Goal: Task Accomplishment & Management: Manage account settings

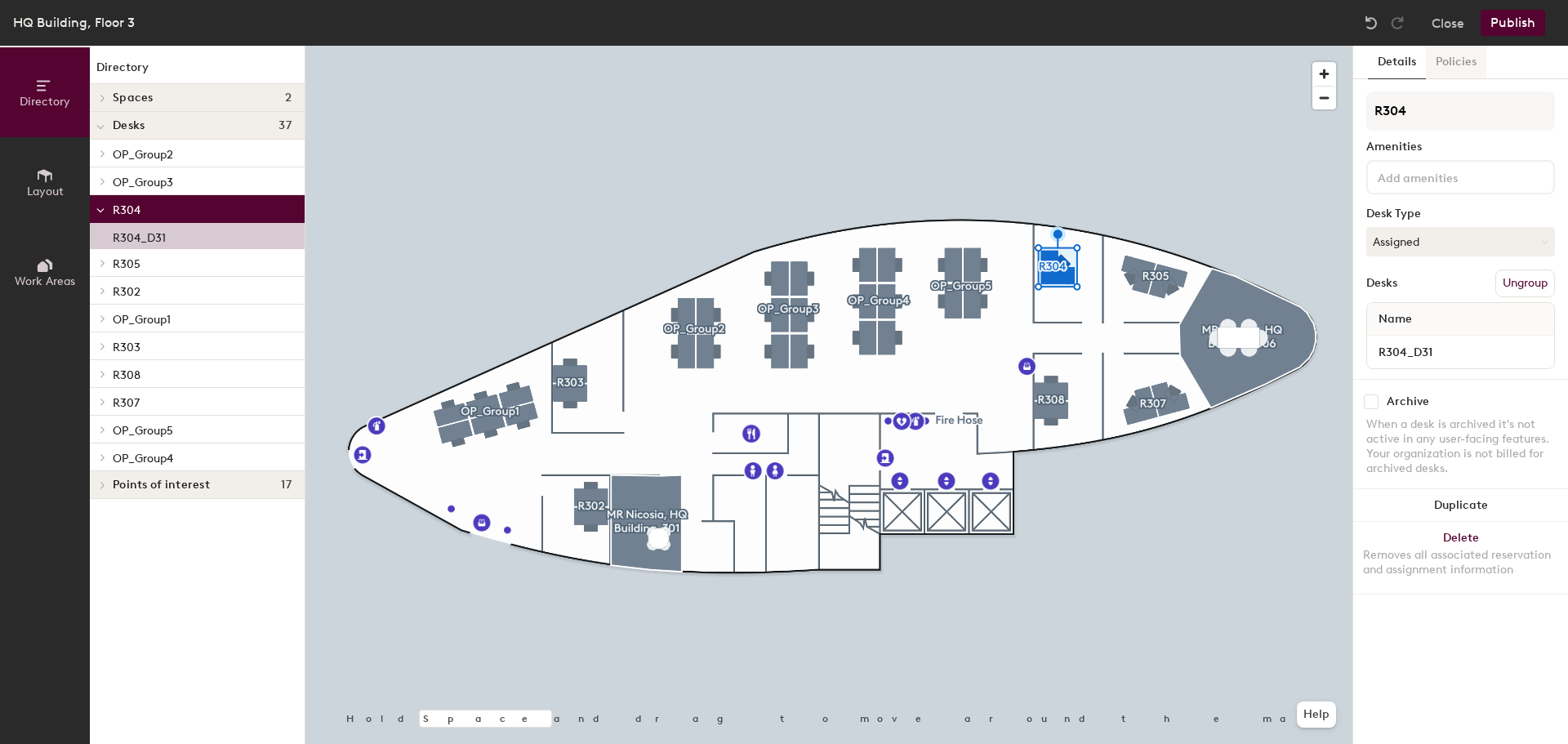
click at [1444, 63] on button "Policies" at bounding box center [1456, 62] width 60 height 34
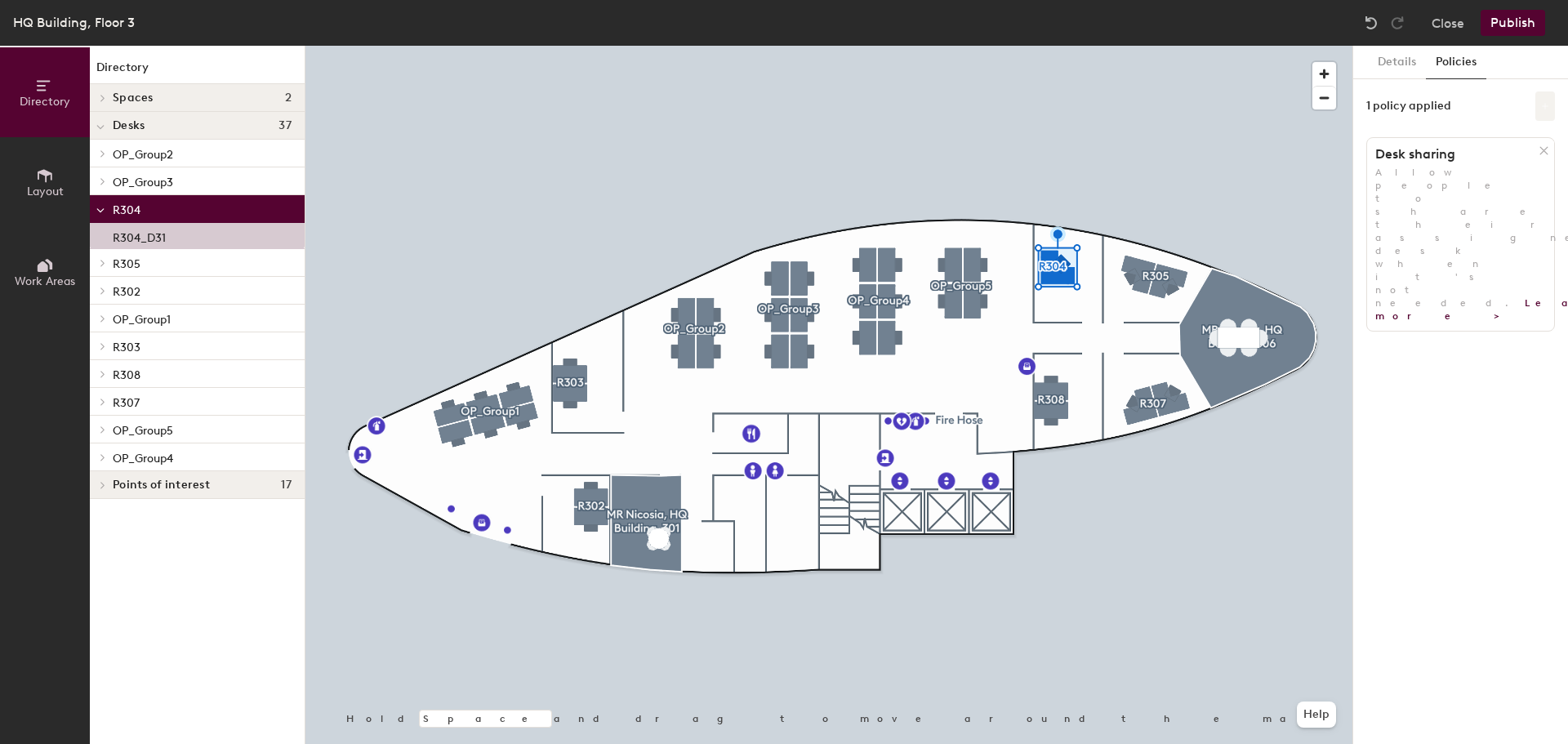
click at [1546, 111] on button at bounding box center [1545, 106] width 20 height 30
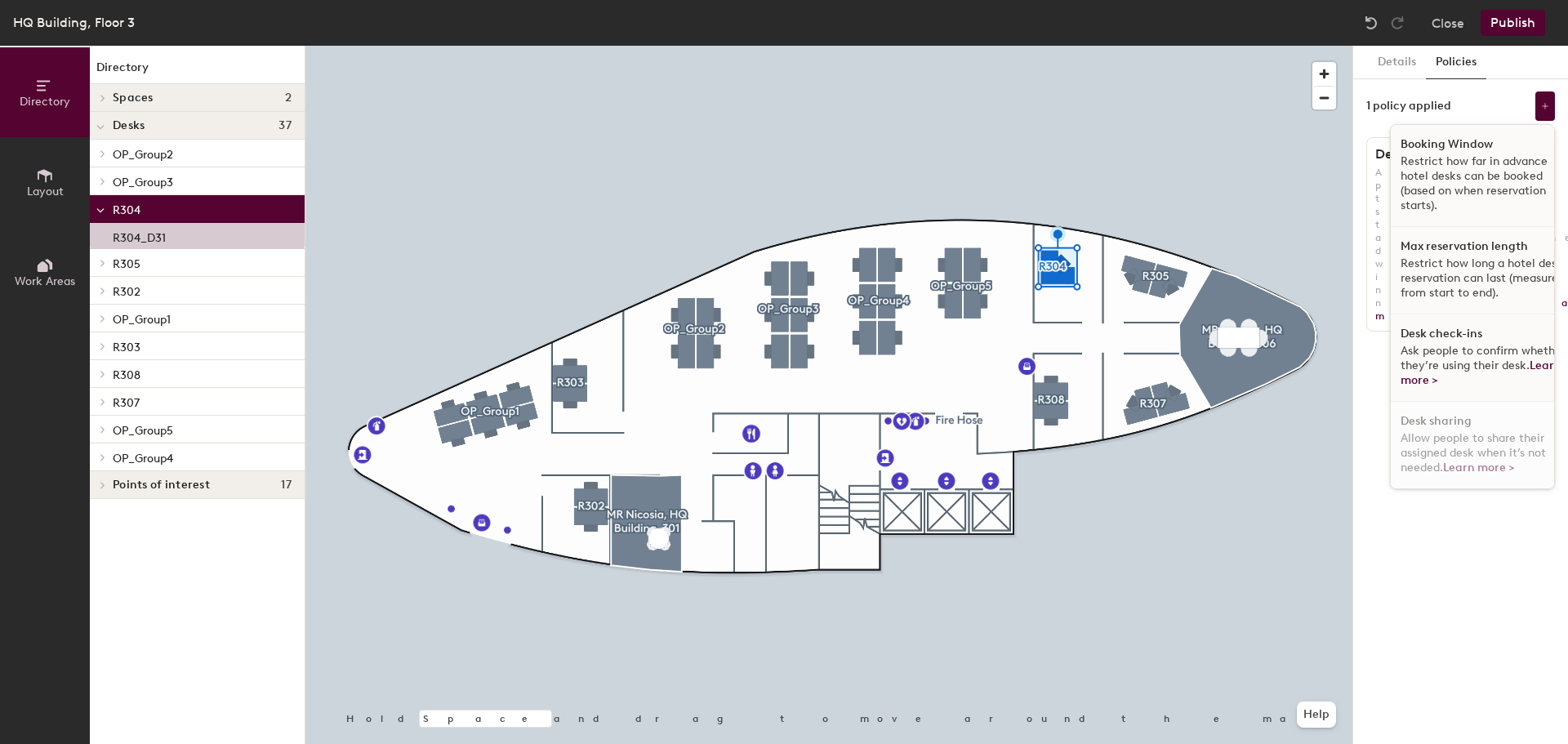
scroll to position [10, 0]
click at [1475, 460] on link "Learn more >" at bounding box center [1478, 467] width 72 height 14
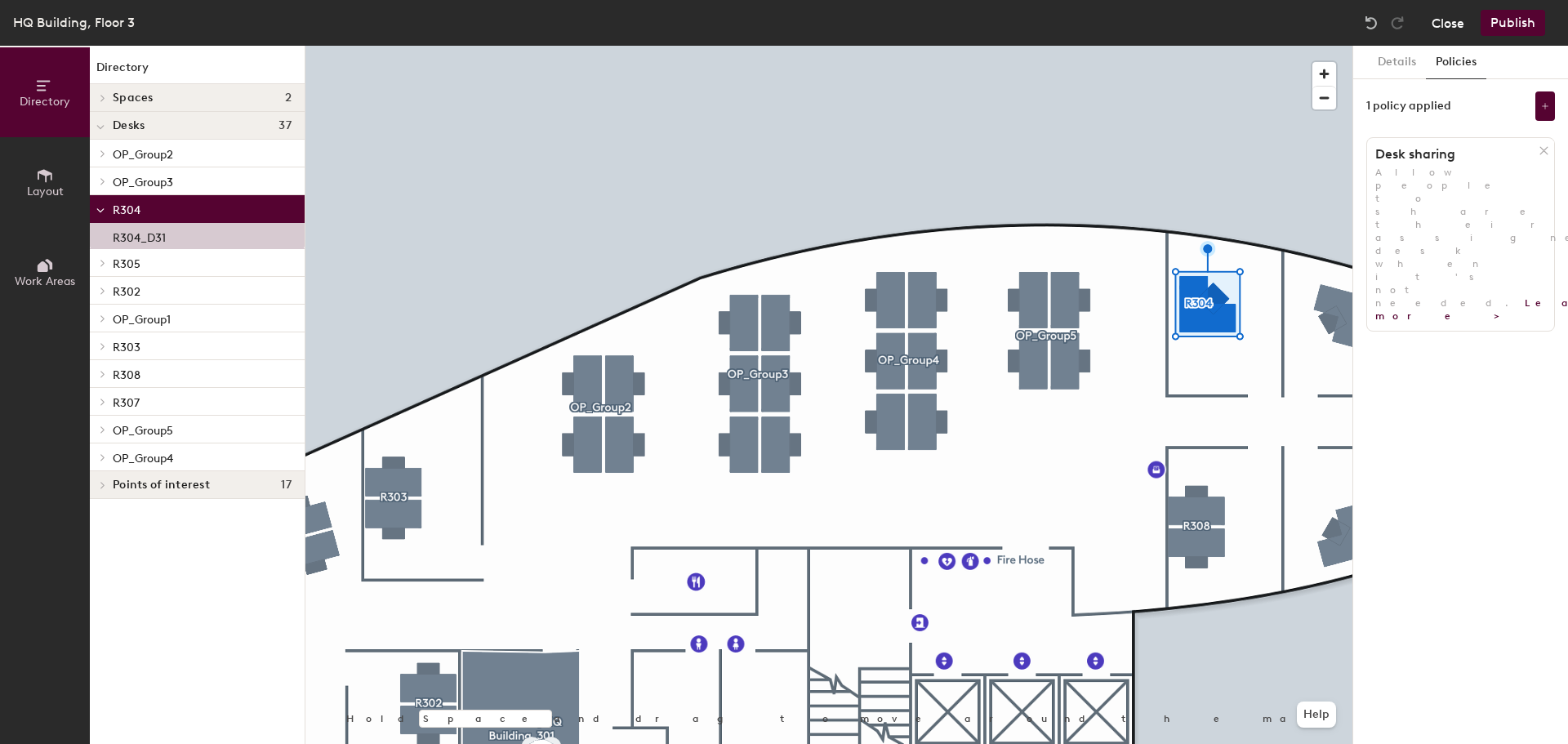
click at [1452, 26] on button "Close" at bounding box center [1448, 23] width 33 height 27
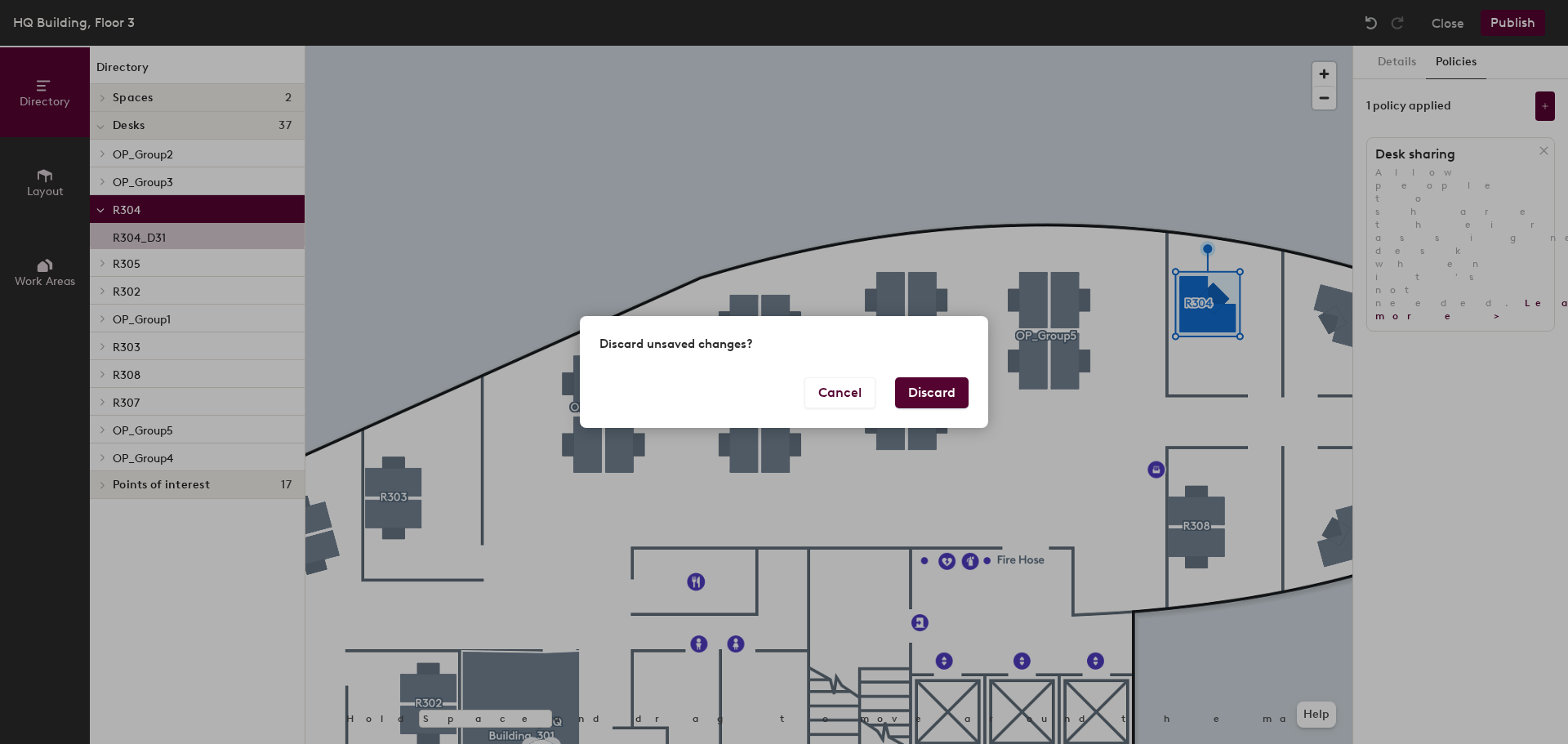
click at [928, 388] on button "Discard" at bounding box center [931, 392] width 74 height 31
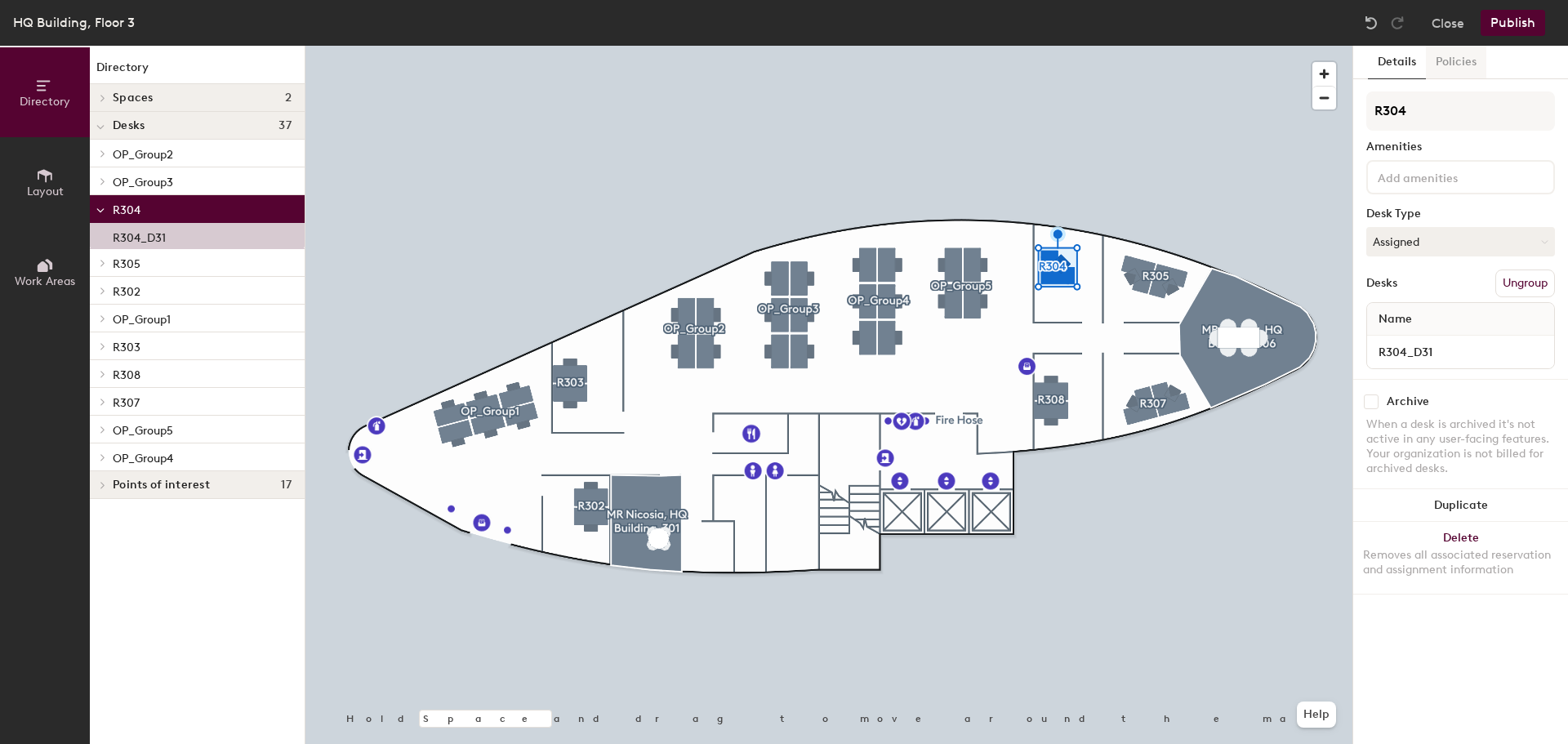
click at [1455, 52] on button "Policies" at bounding box center [1456, 62] width 60 height 34
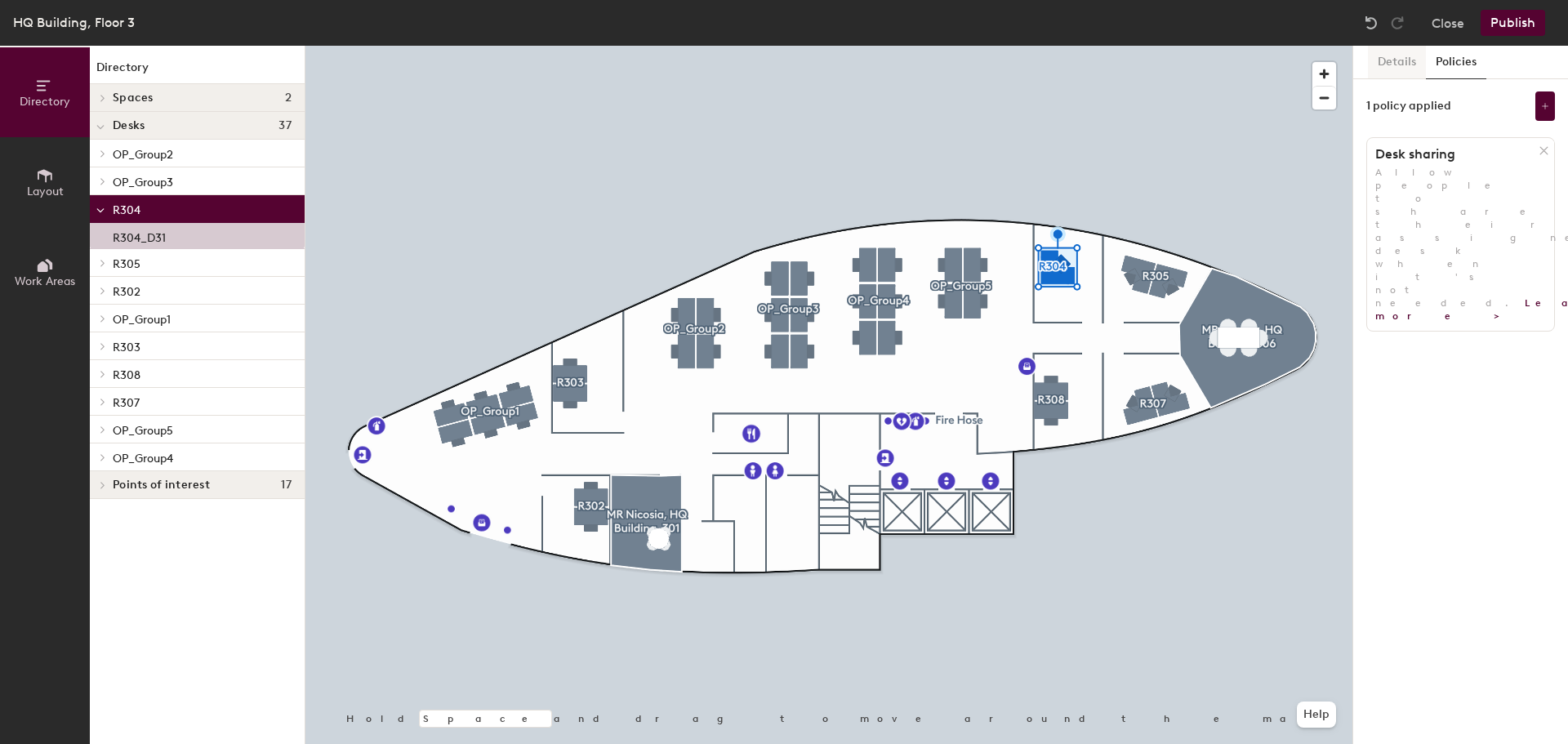
click at [1402, 62] on button "Details" at bounding box center [1397, 62] width 58 height 34
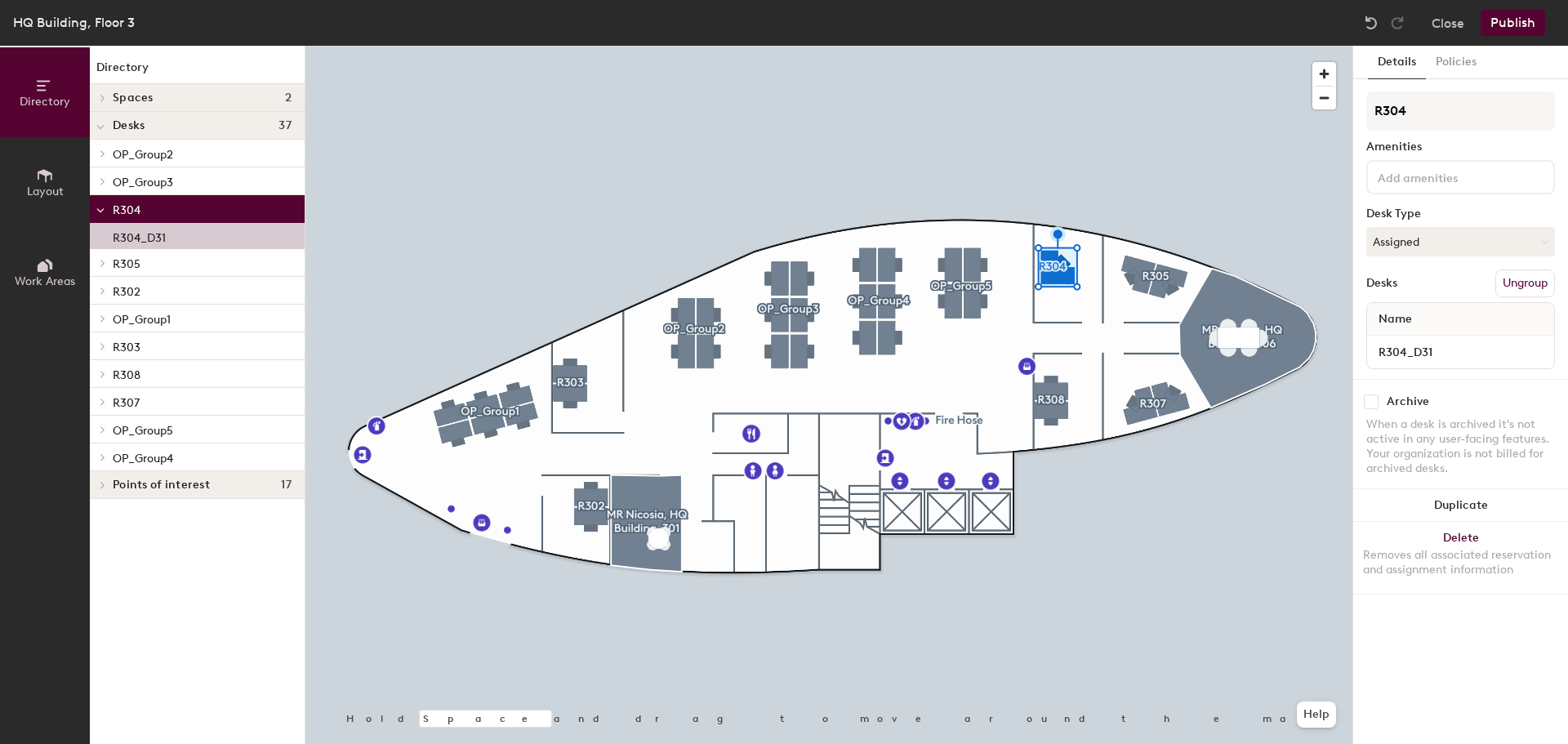
click at [55, 280] on span "Work Areas" at bounding box center [44, 281] width 60 height 14
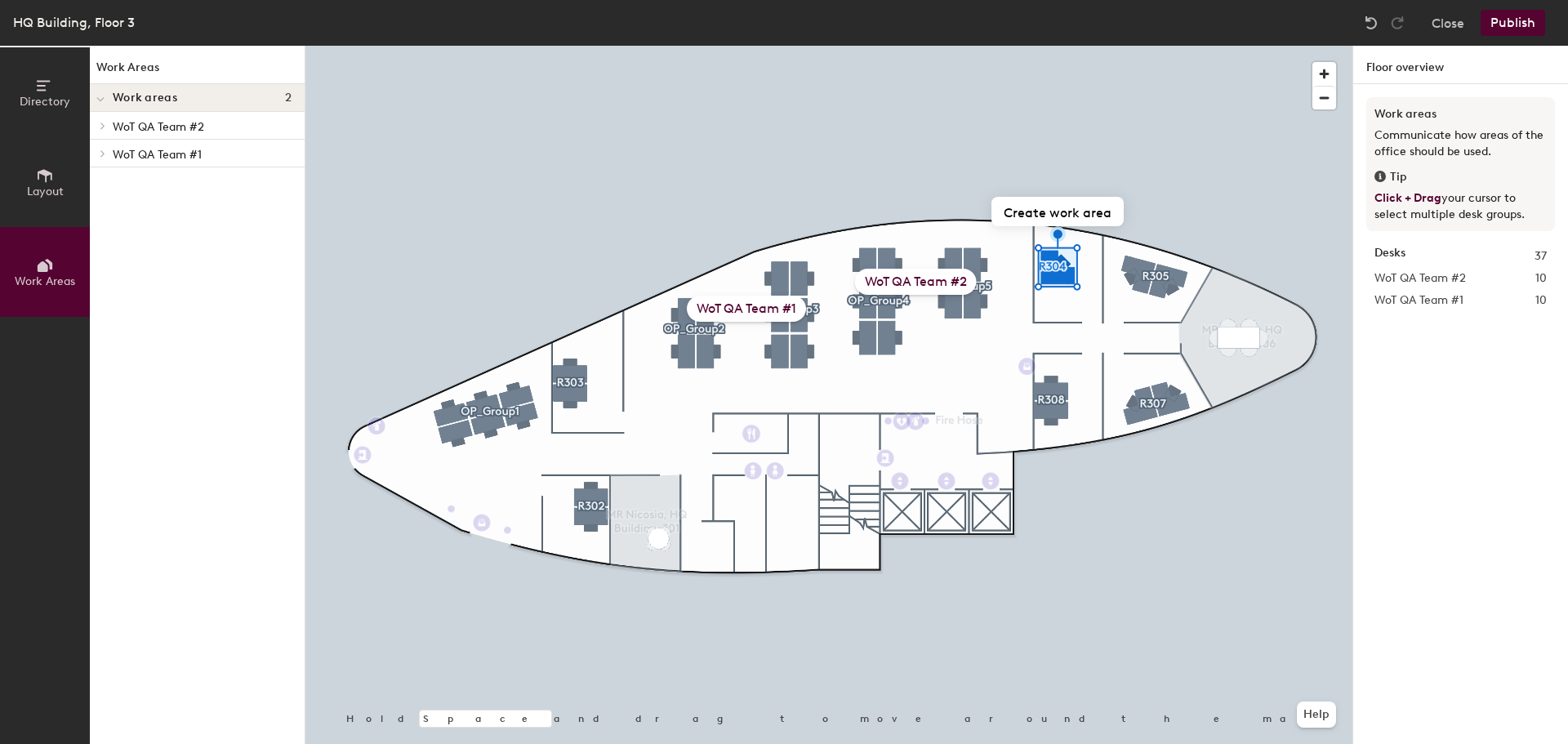
click at [45, 191] on span "Layout" at bounding box center [44, 191] width 36 height 14
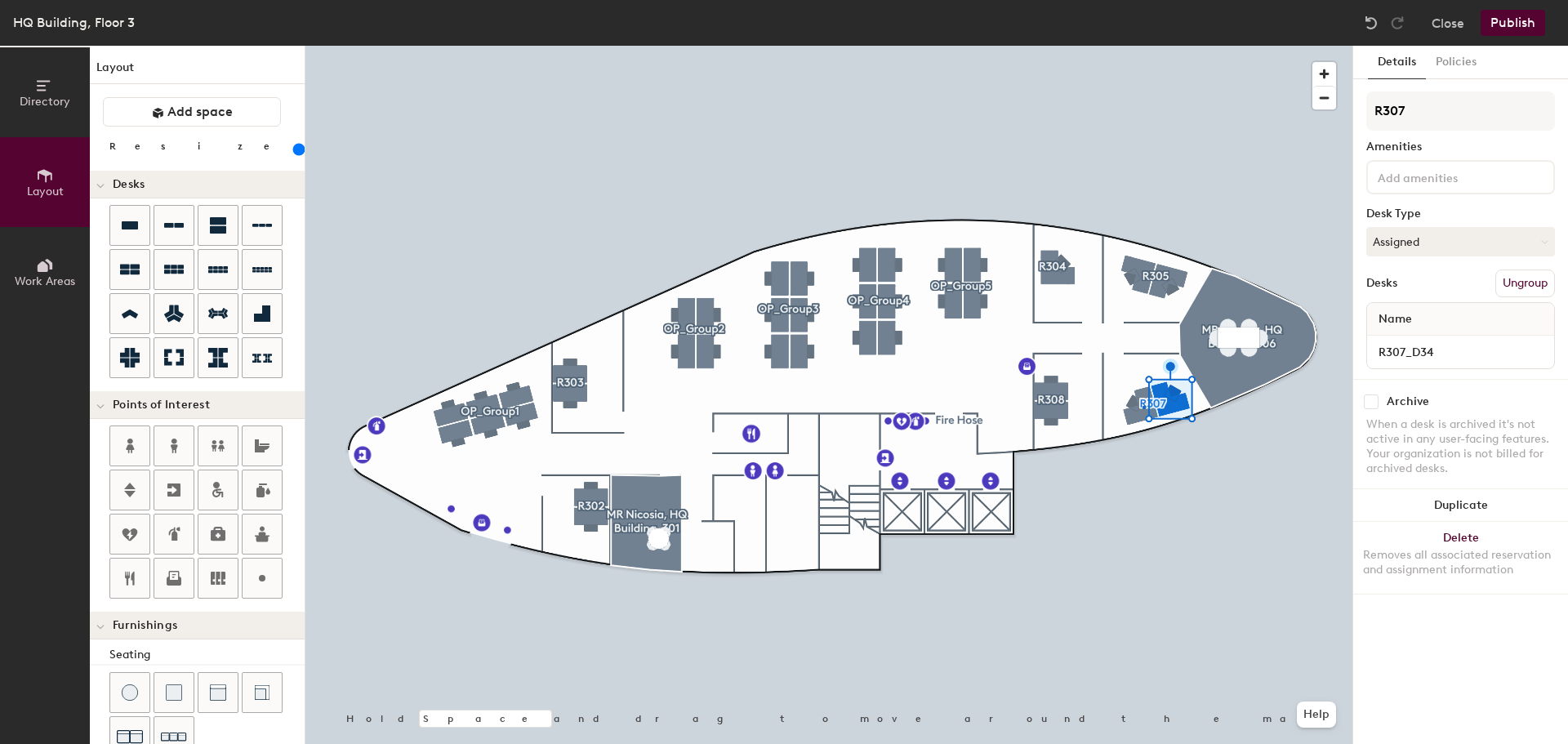
click at [1142, 45] on div at bounding box center [829, 45] width 1047 height 0
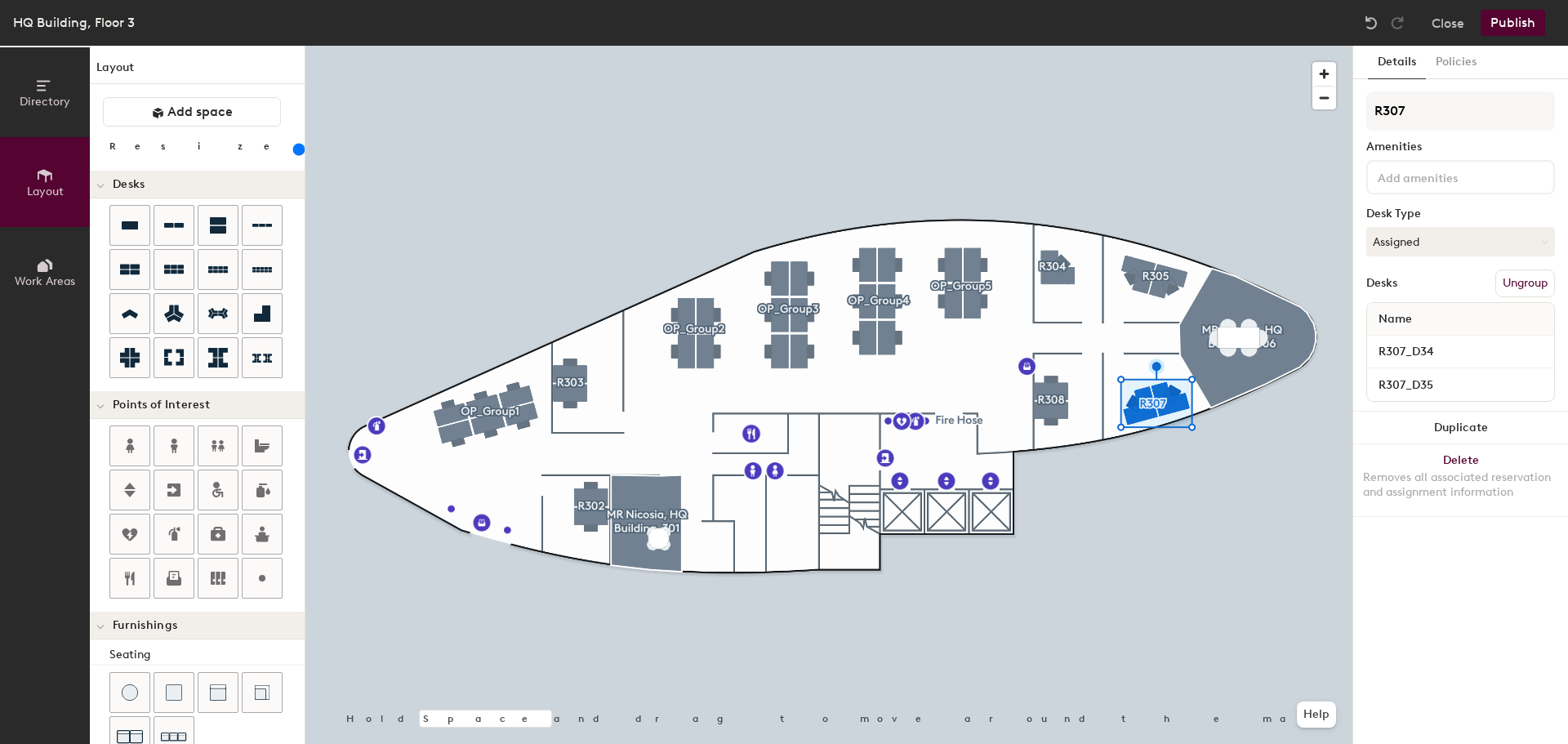
click at [1182, 45] on div at bounding box center [829, 45] width 1047 height 0
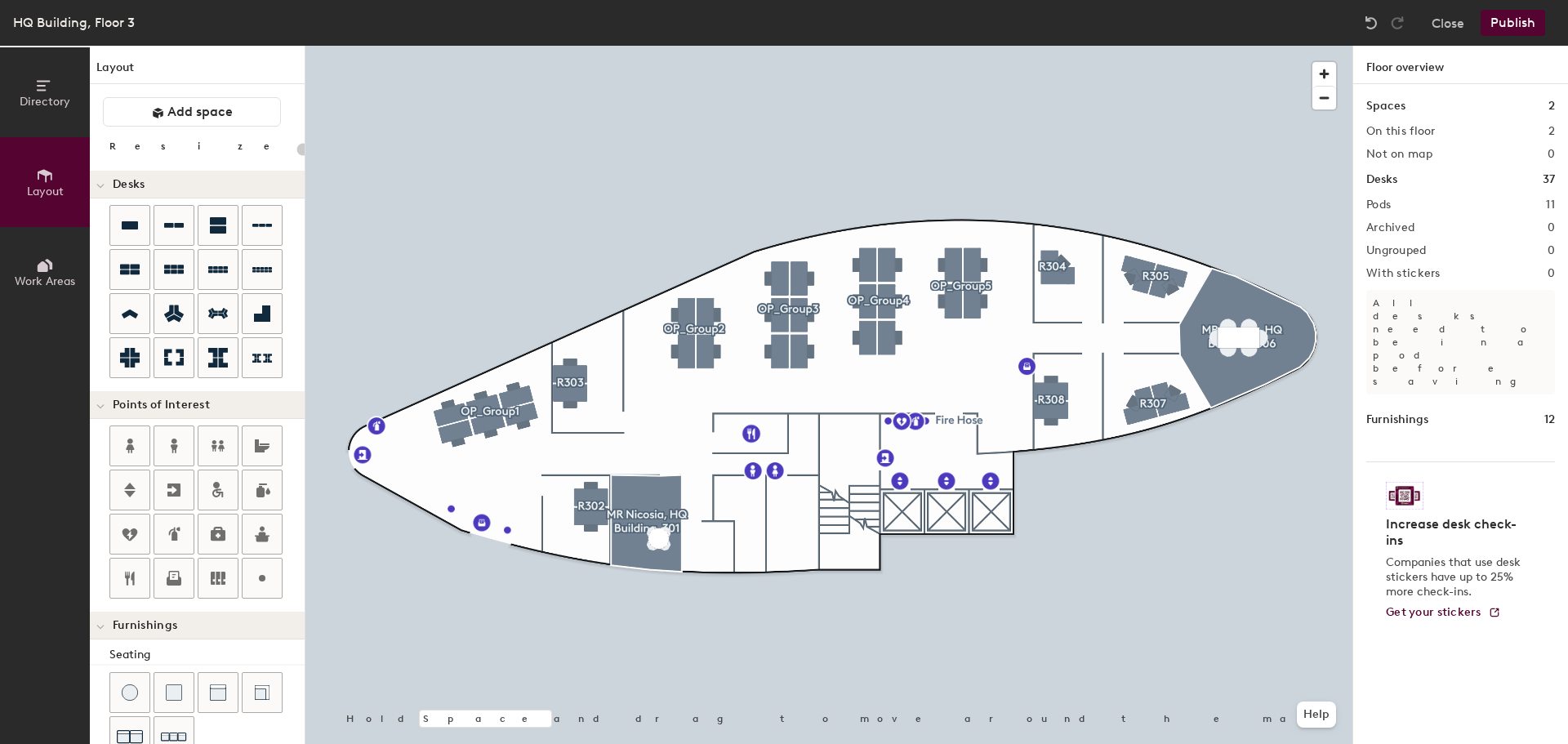
type input "200"
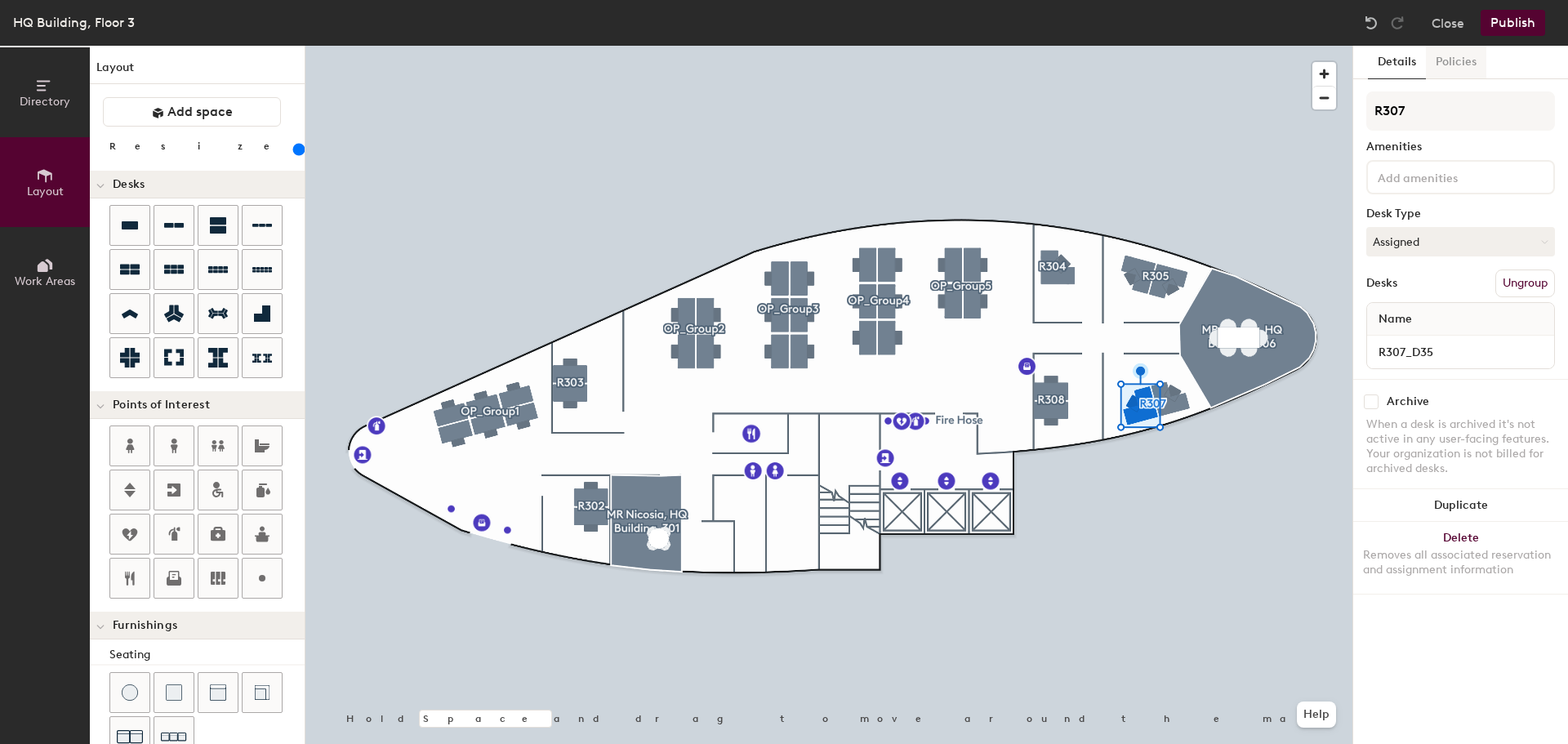
click at [1462, 61] on button "Policies" at bounding box center [1456, 62] width 60 height 34
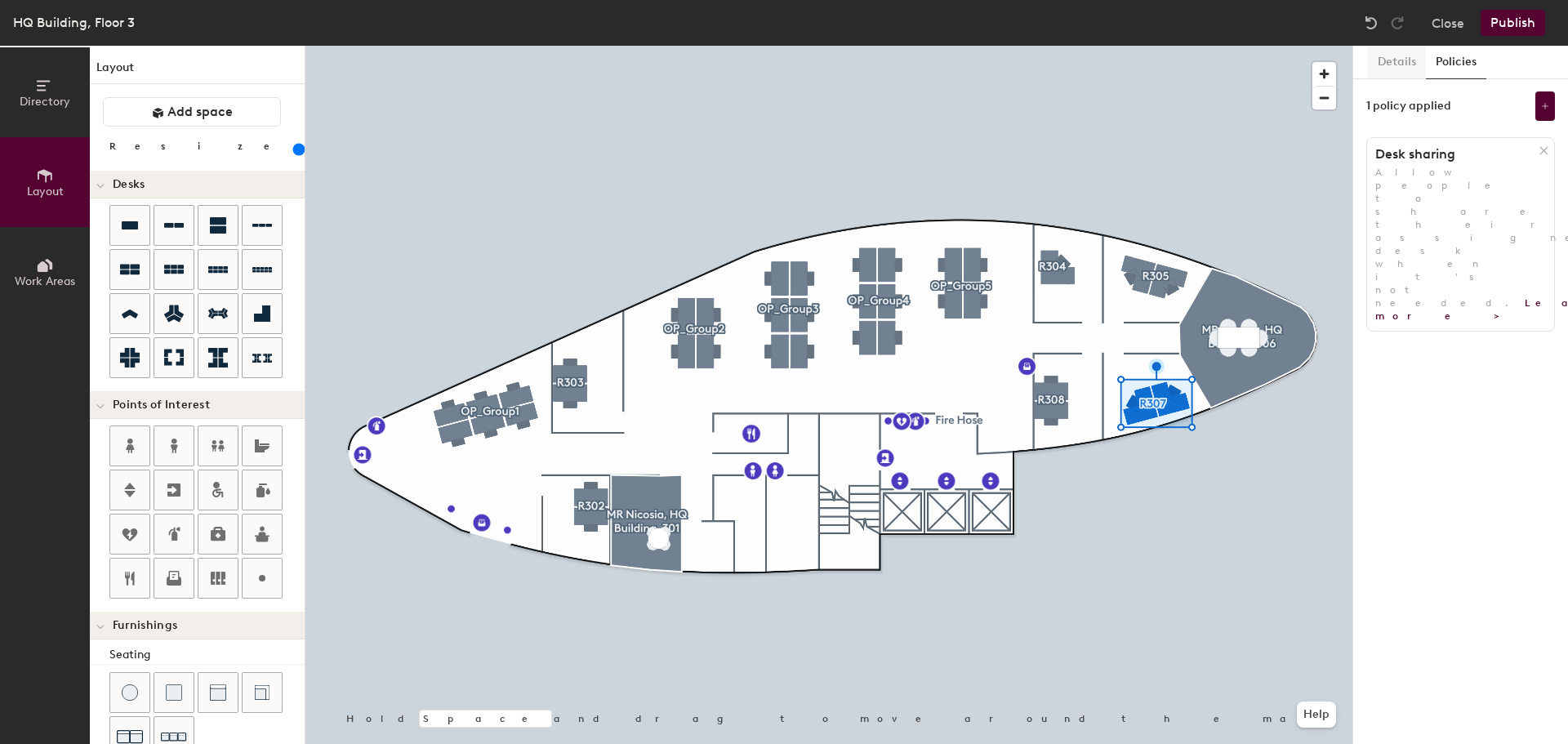
click at [1397, 50] on button "Details" at bounding box center [1397, 62] width 58 height 34
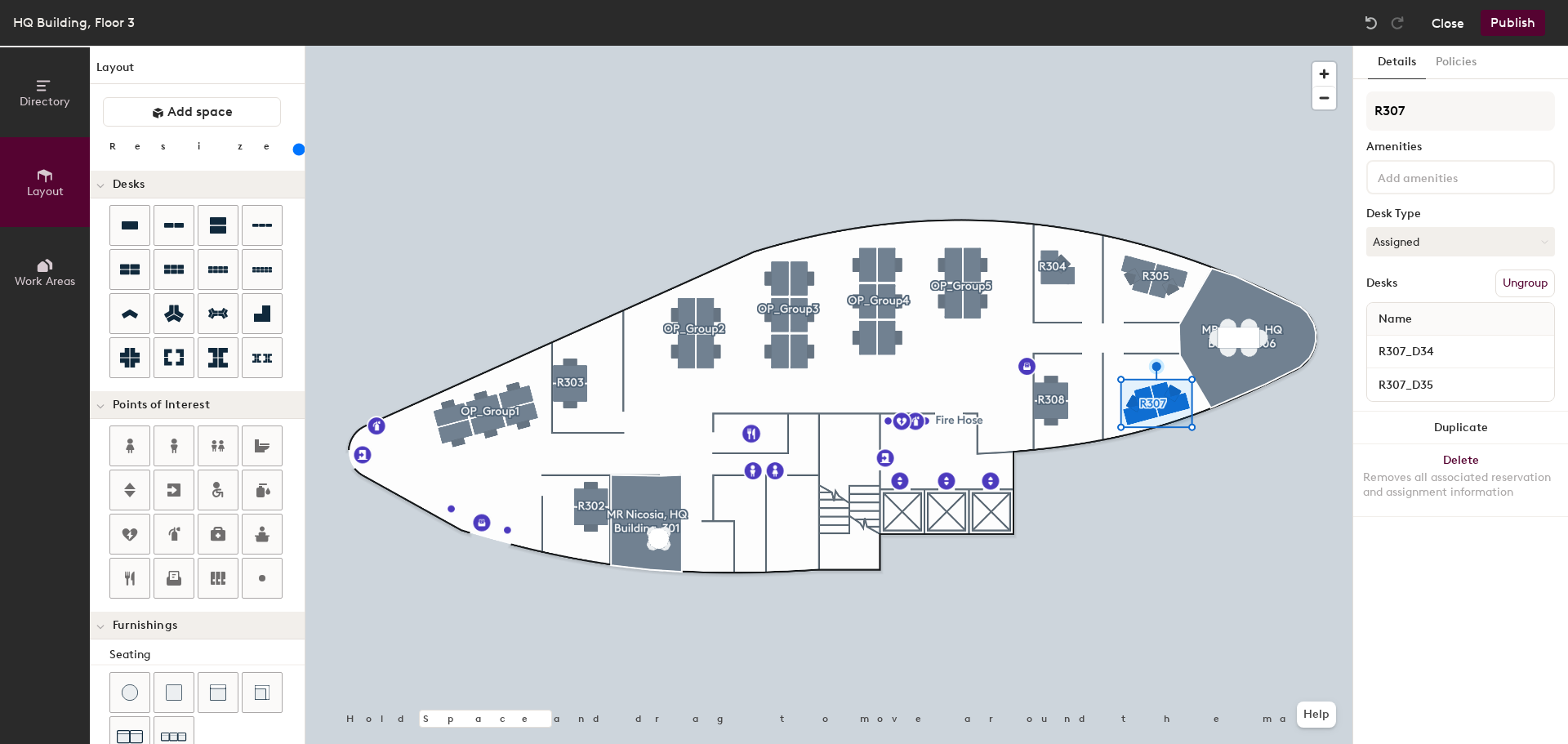
click at [1451, 16] on button "Close" at bounding box center [1448, 23] width 33 height 27
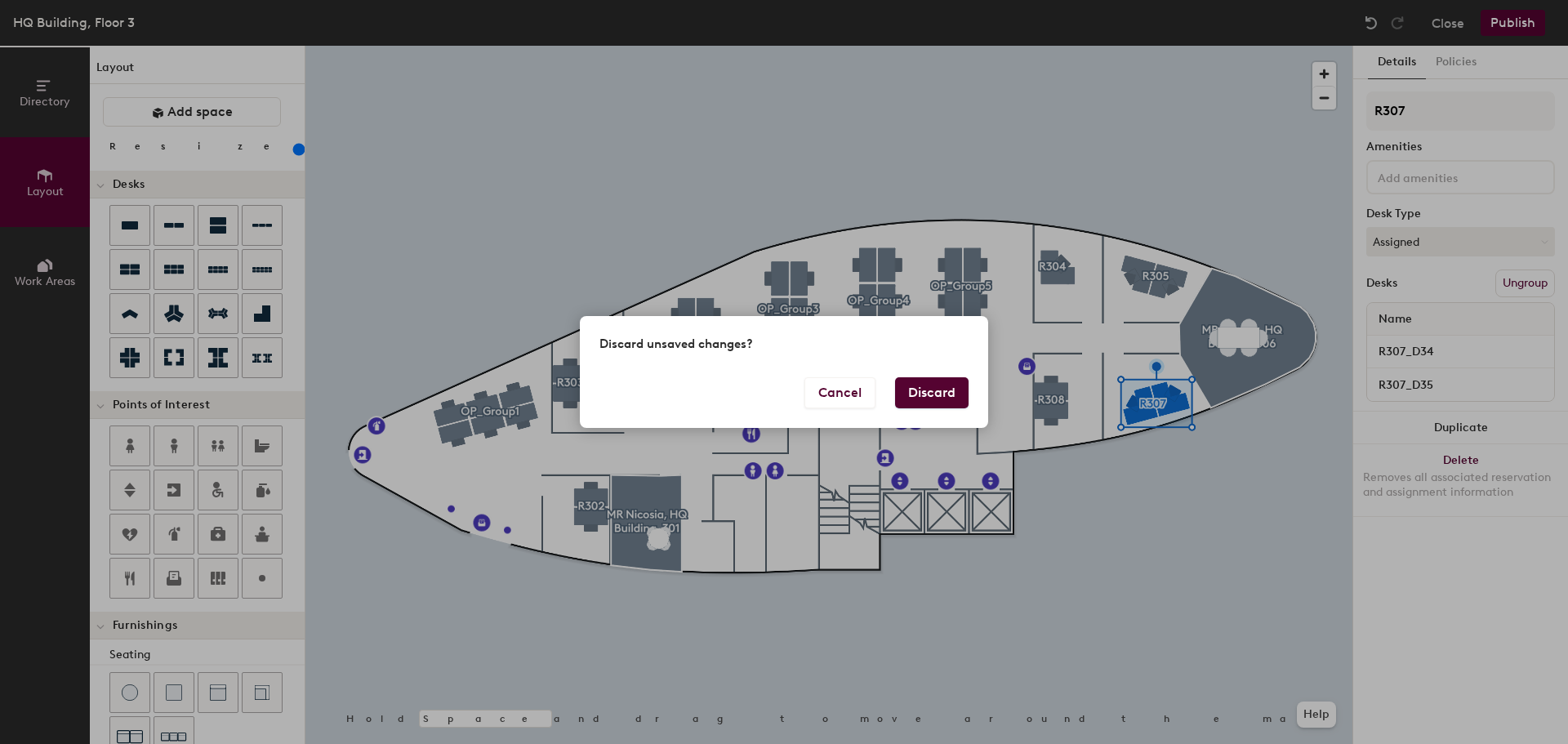
click at [912, 387] on button "Discard" at bounding box center [931, 392] width 74 height 31
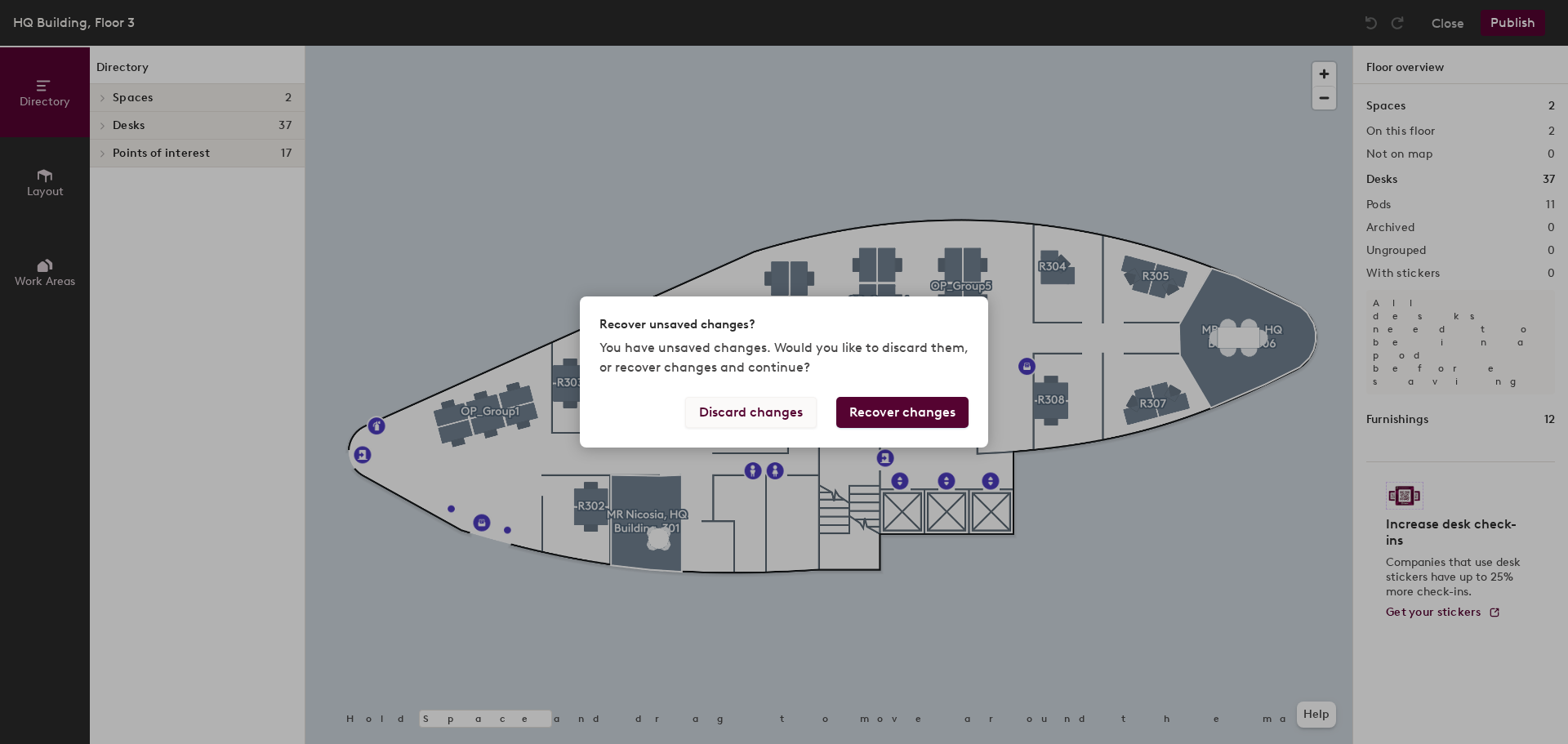
click at [761, 418] on button "Discard changes" at bounding box center [750, 412] width 131 height 31
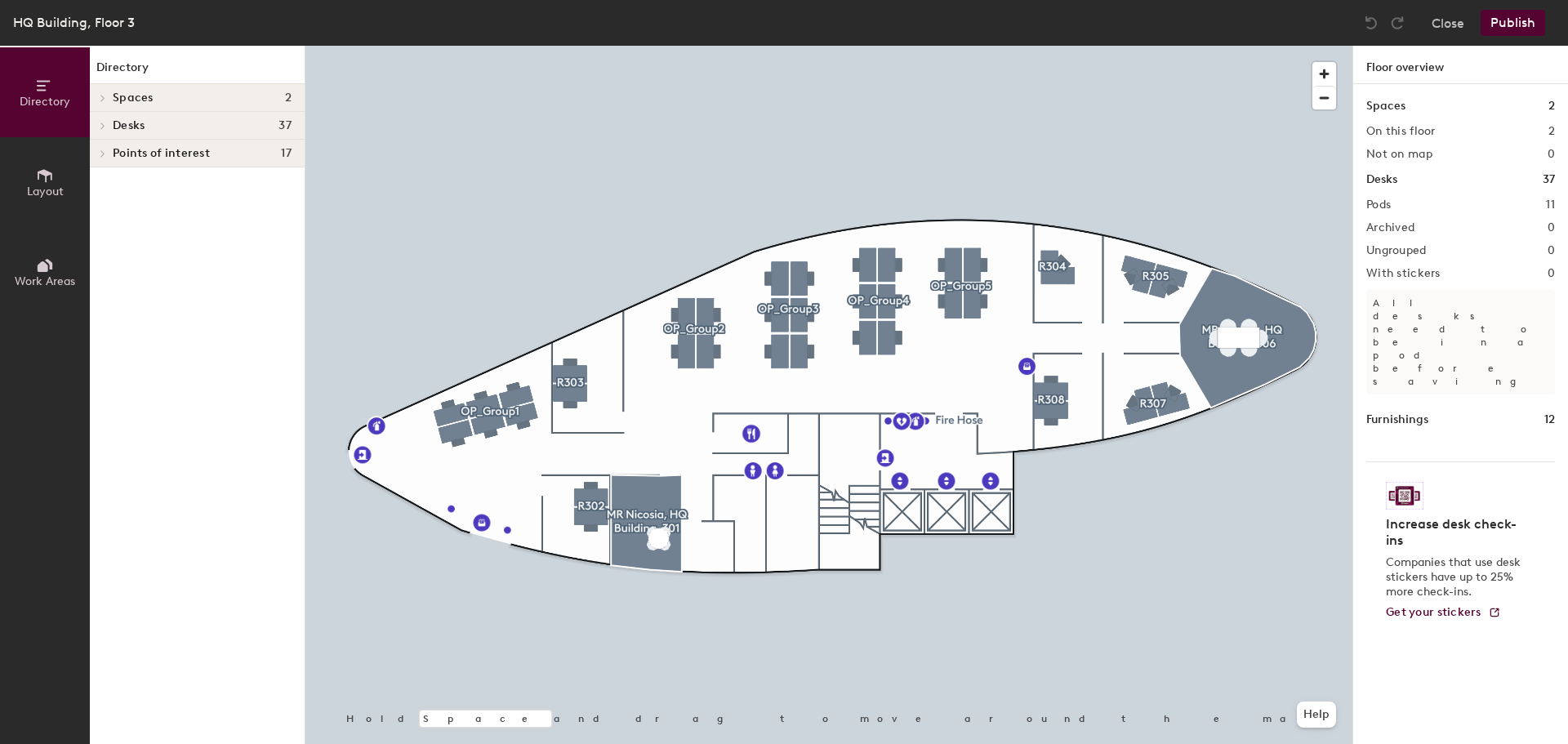
click at [61, 197] on span "Layout" at bounding box center [44, 191] width 36 height 14
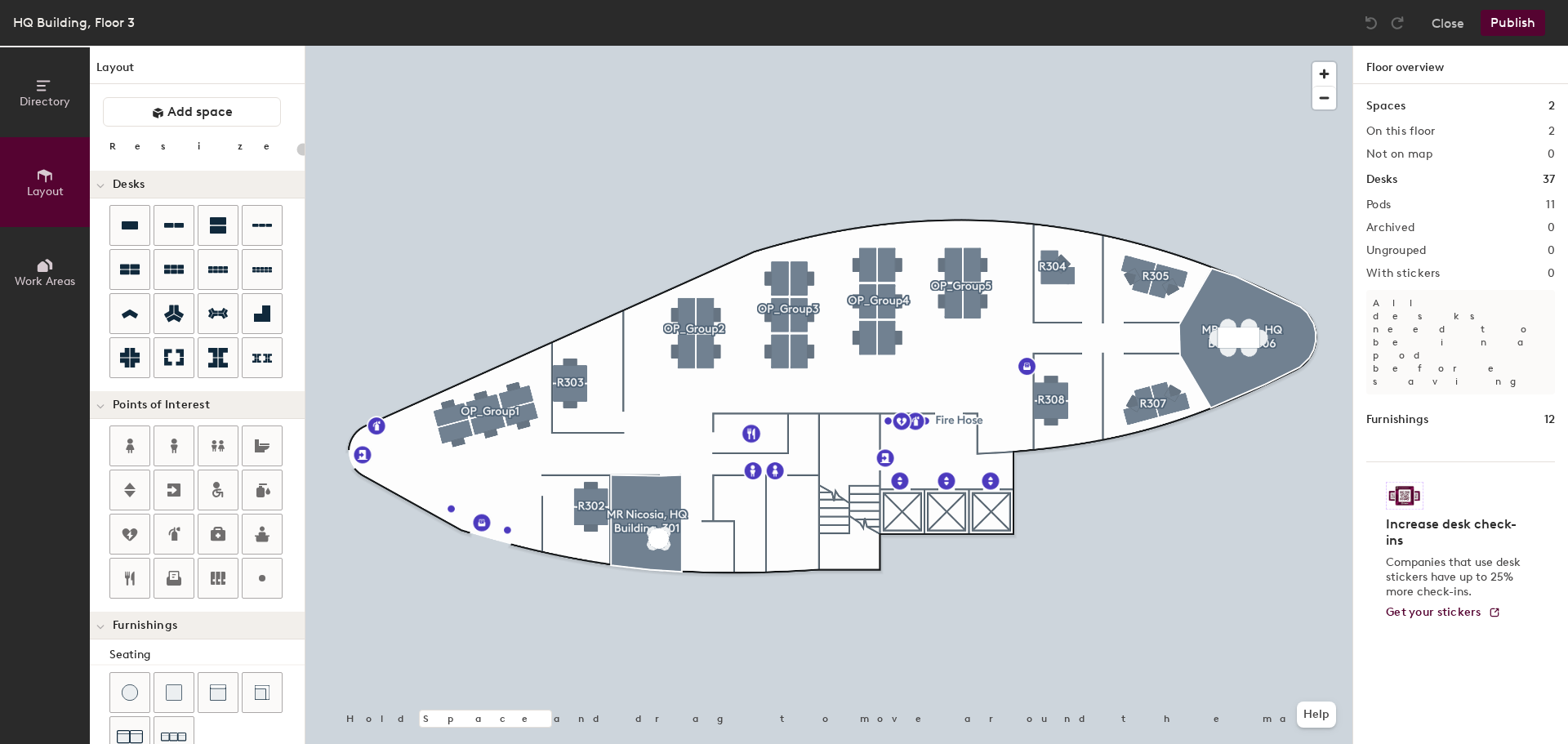
type input "220"
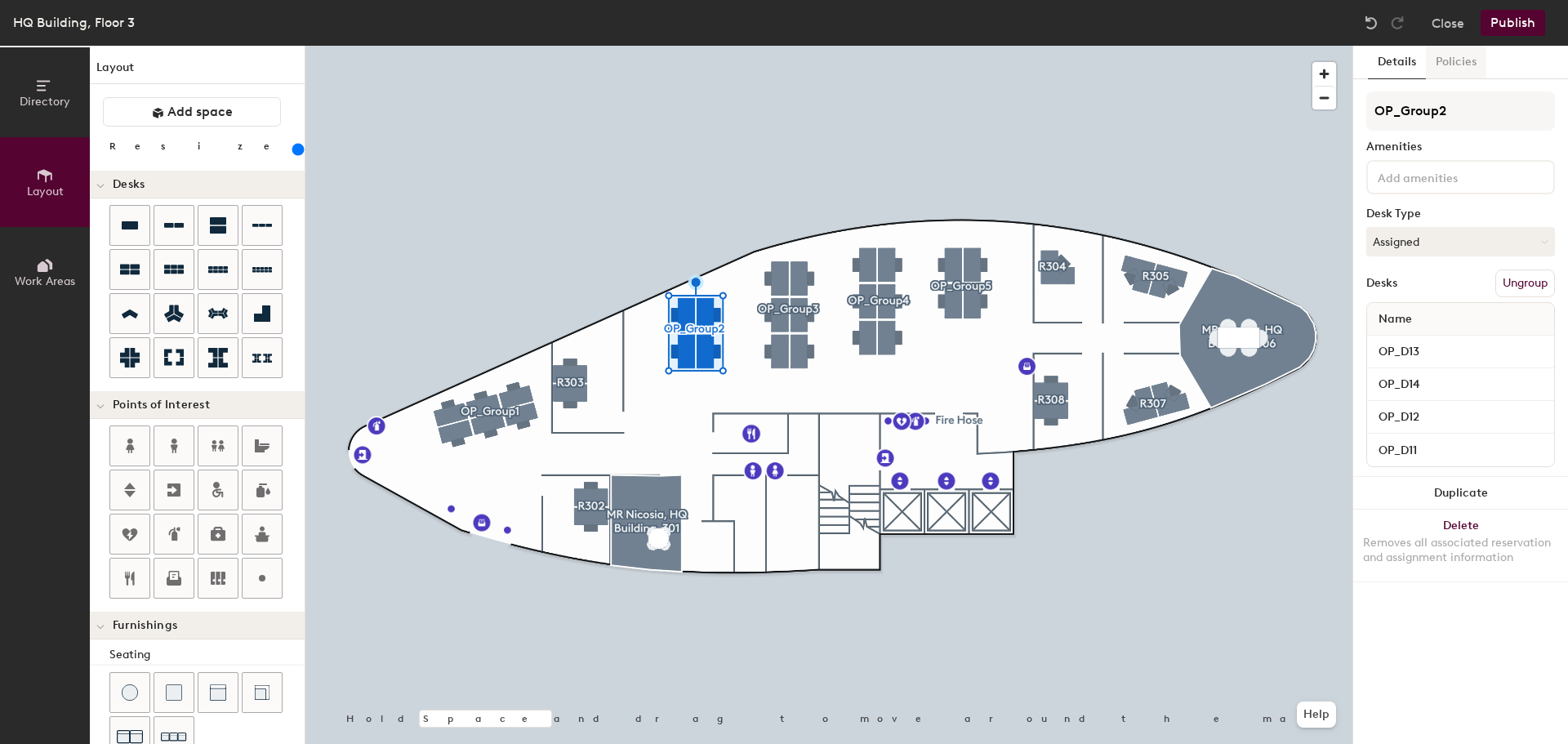
click at [1452, 64] on button "Policies" at bounding box center [1456, 62] width 60 height 34
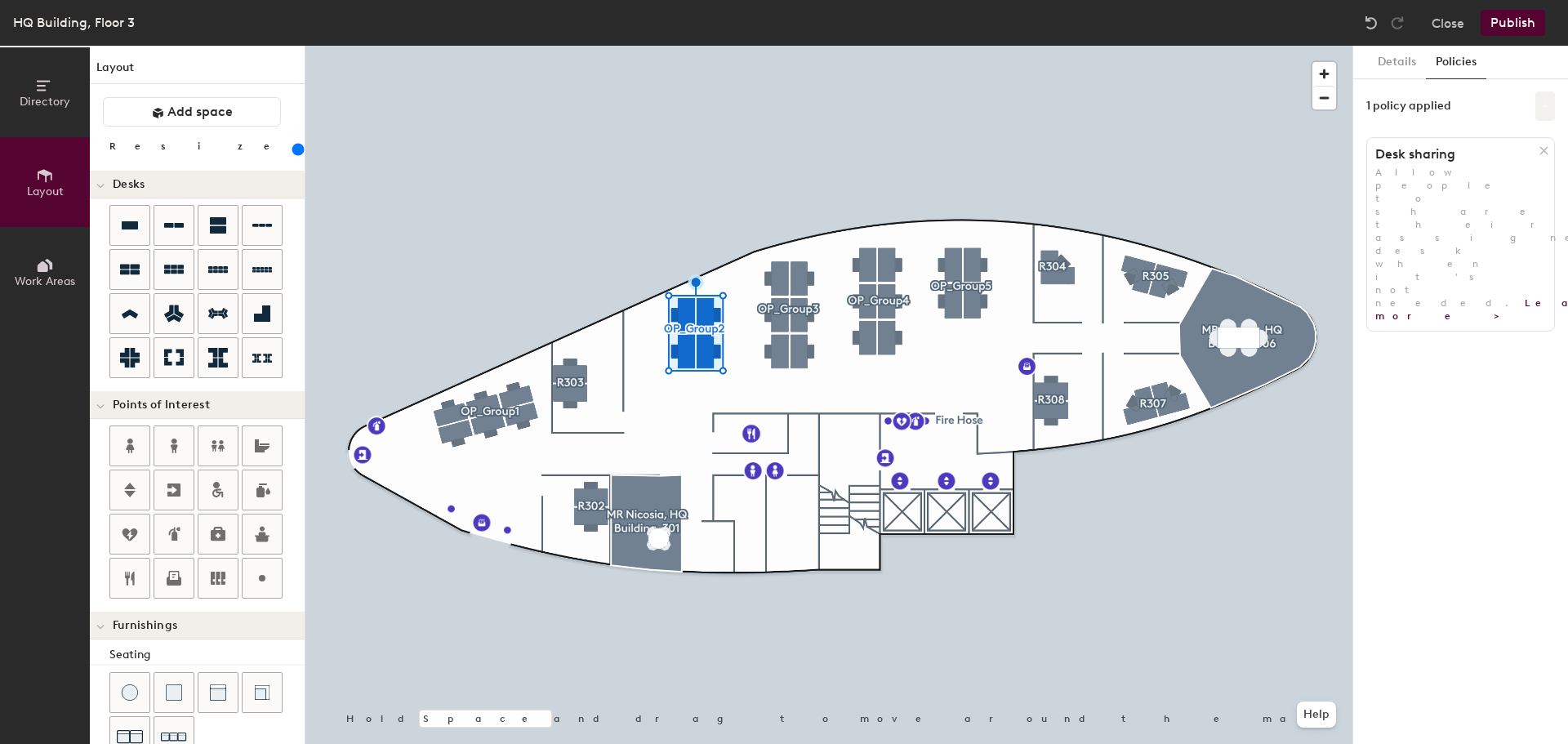
click at [1542, 114] on button at bounding box center [1545, 106] width 20 height 30
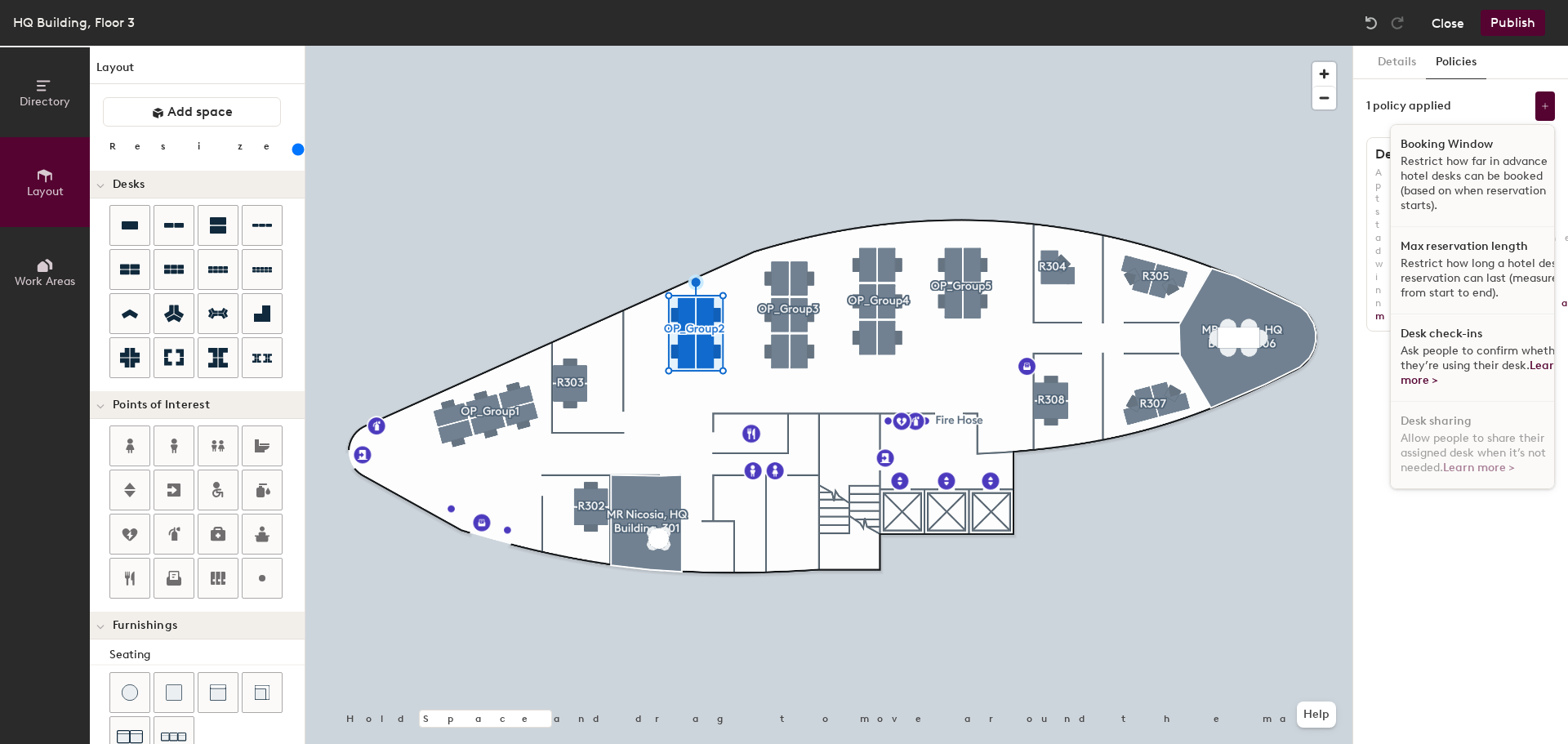
click at [1453, 28] on button "Close" at bounding box center [1448, 23] width 33 height 27
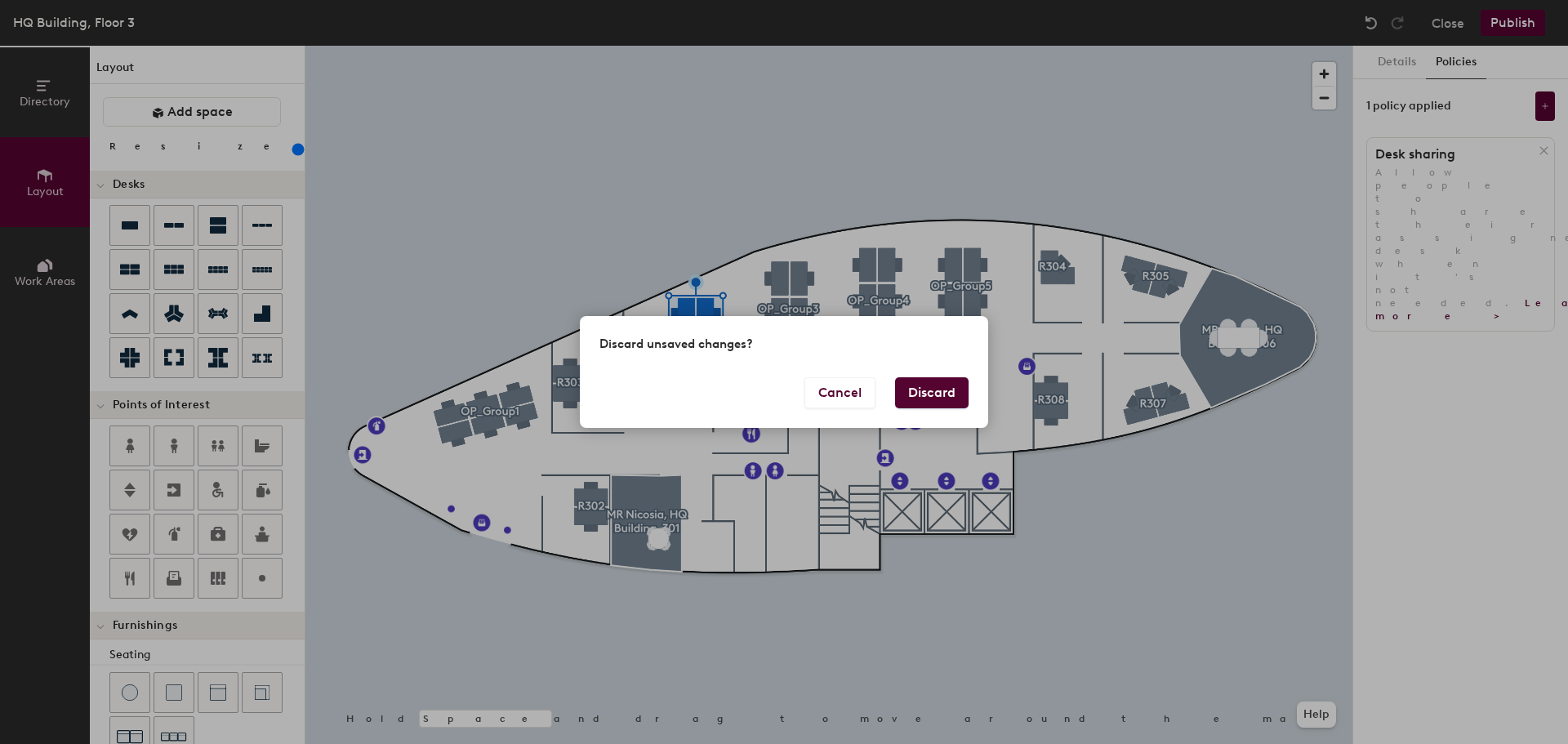
click at [937, 395] on button "Discard" at bounding box center [931, 392] width 74 height 31
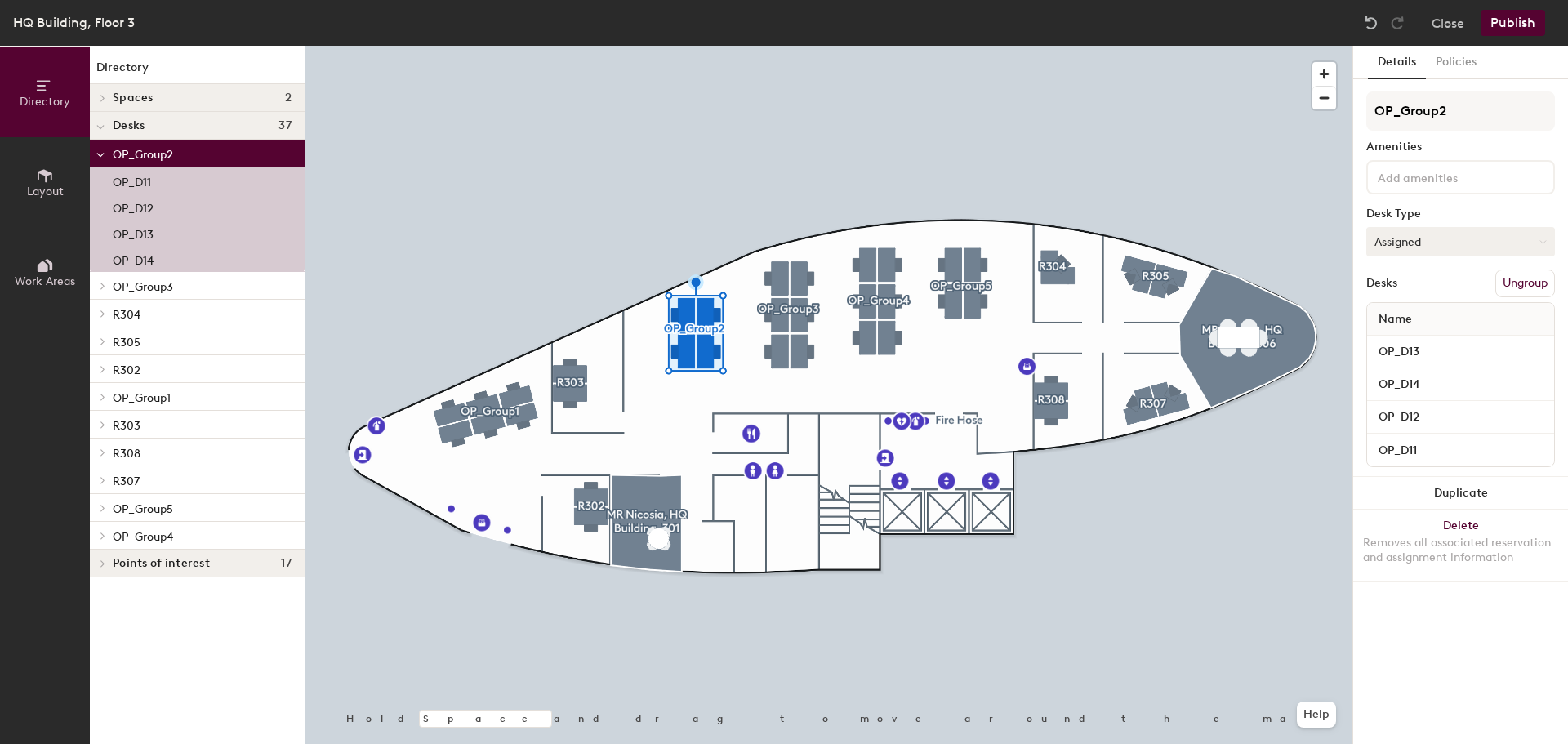
click at [1440, 242] on button "Assigned" at bounding box center [1460, 241] width 188 height 30
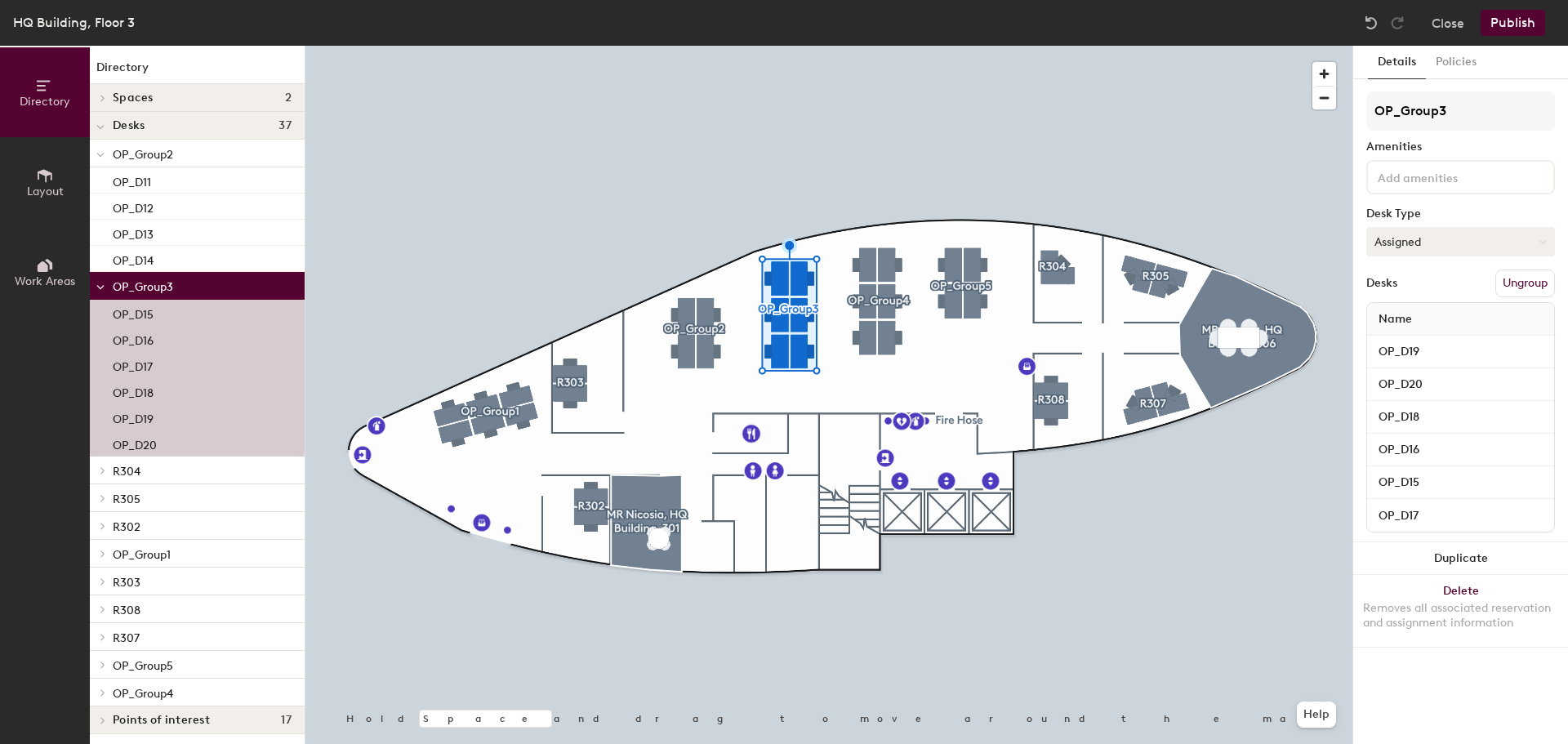
click at [1417, 241] on button "Assigned" at bounding box center [1460, 241] width 188 height 30
click at [1422, 314] on div "Hot" at bounding box center [1449, 316] width 164 height 25
click at [1504, 28] on button "Publish" at bounding box center [1512, 23] width 64 height 27
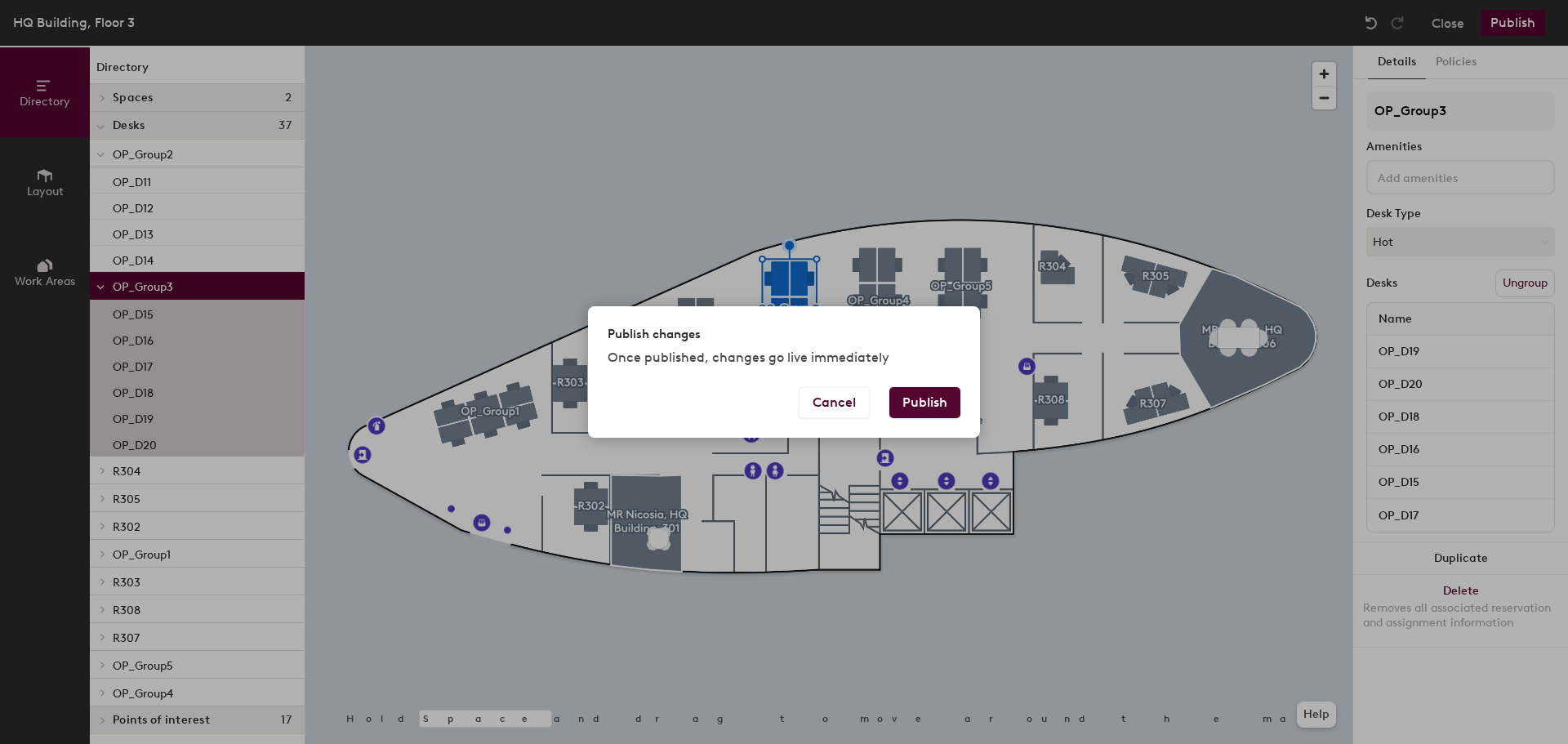
click at [927, 414] on button "Publish" at bounding box center [924, 402] width 71 height 31
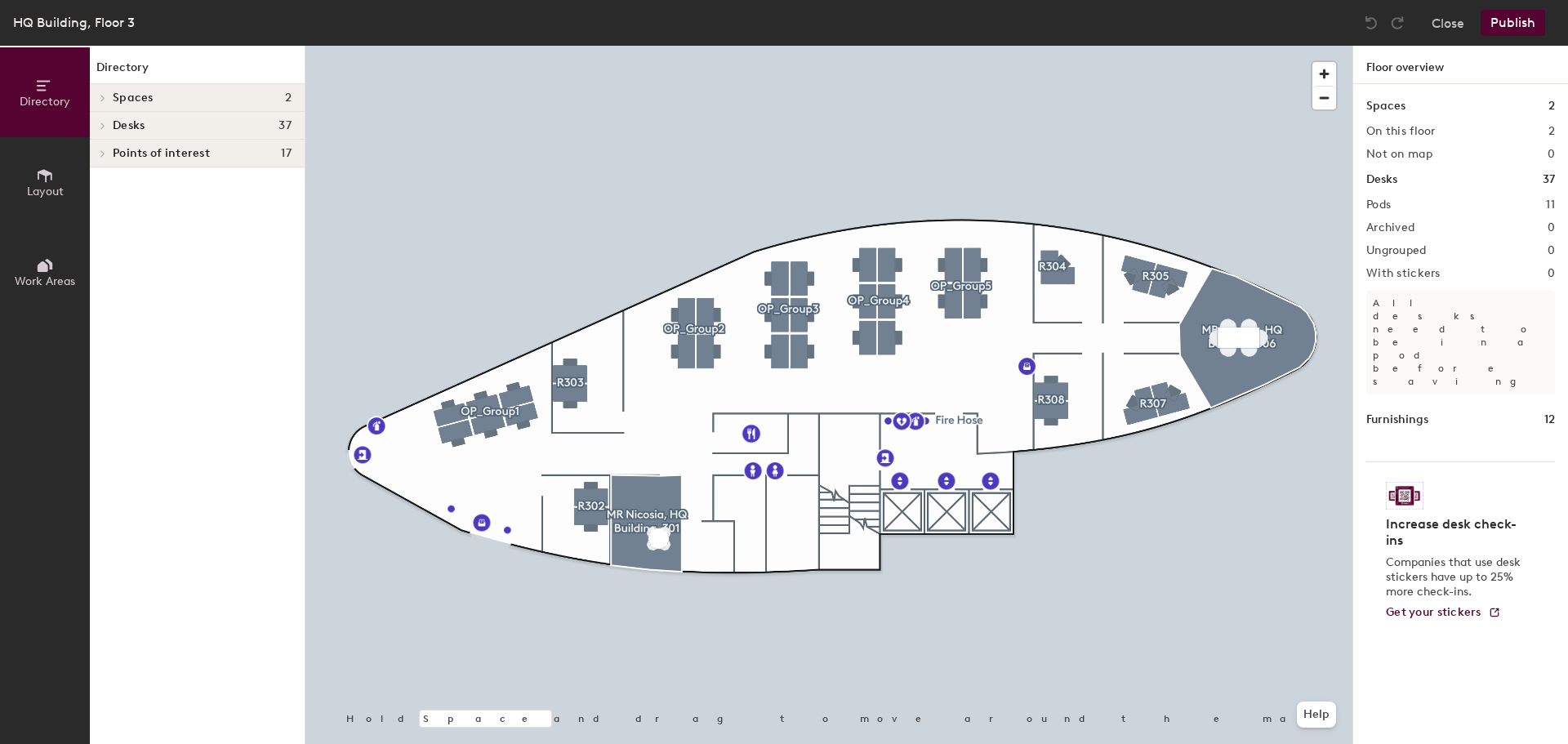
click at [494, 45] on div at bounding box center [829, 45] width 1047 height 0
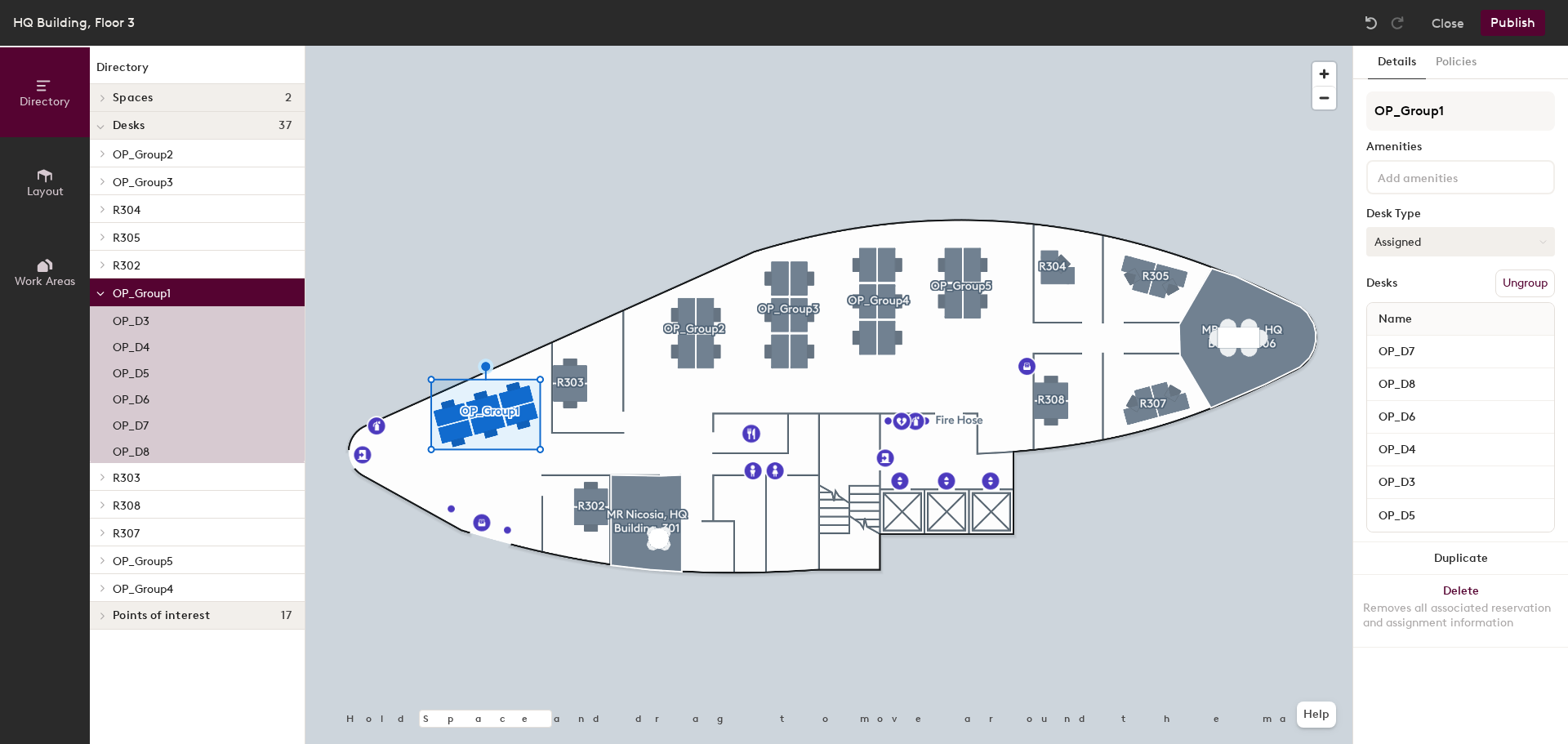
click at [1443, 238] on button "Assigned" at bounding box center [1460, 241] width 188 height 30
click at [1420, 336] on div "Hoteled" at bounding box center [1449, 341] width 164 height 25
click at [1516, 27] on button "Publish" at bounding box center [1512, 23] width 64 height 27
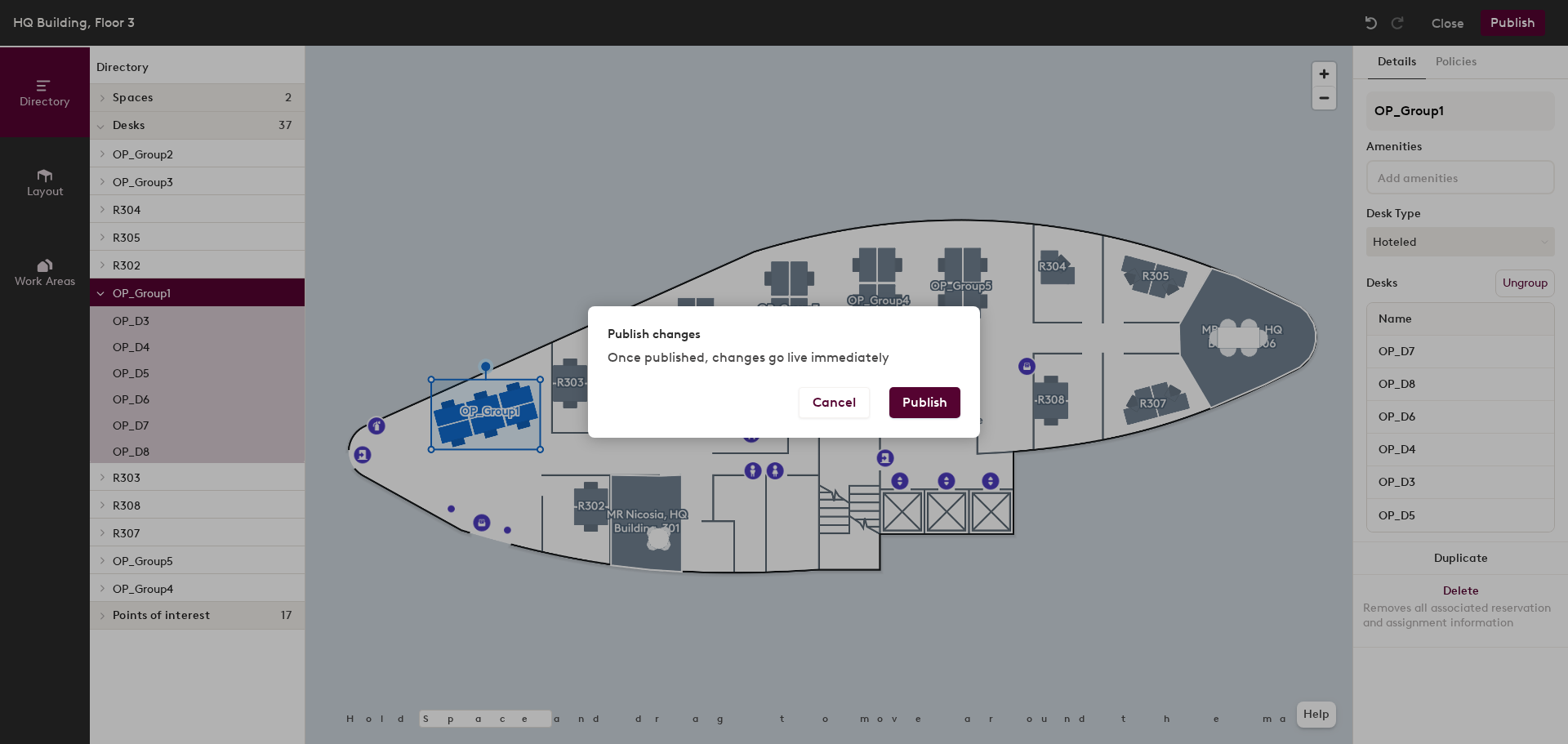
click at [917, 410] on button "Publish" at bounding box center [924, 402] width 71 height 31
